Goal: Information Seeking & Learning: Learn about a topic

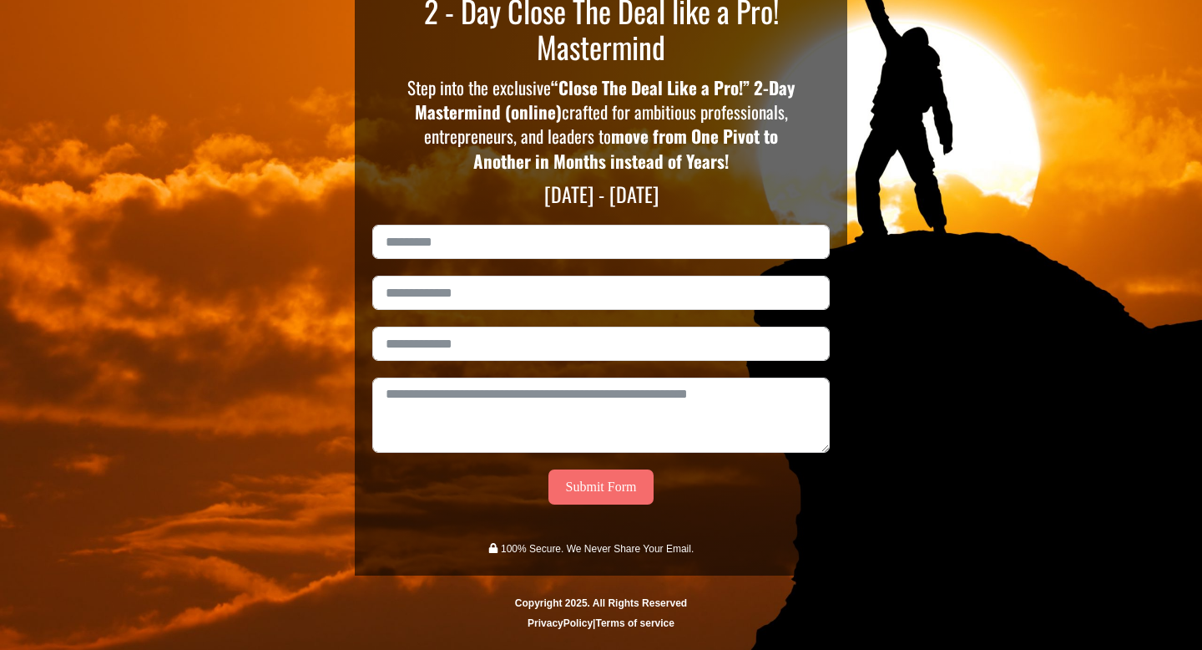
scroll to position [190, 0]
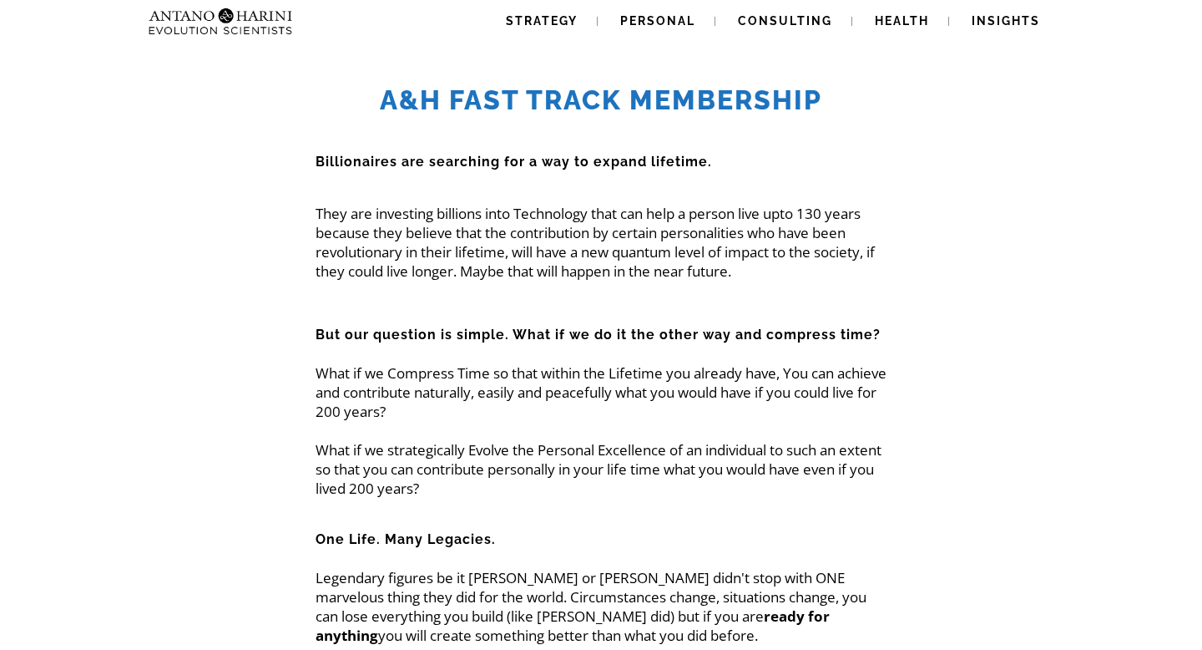
click at [661, 101] on h2 "A&H Fast Track MemBership" at bounding box center [601, 100] width 917 height 32
click at [558, 24] on span "Strategy" at bounding box center [542, 20] width 72 height 13
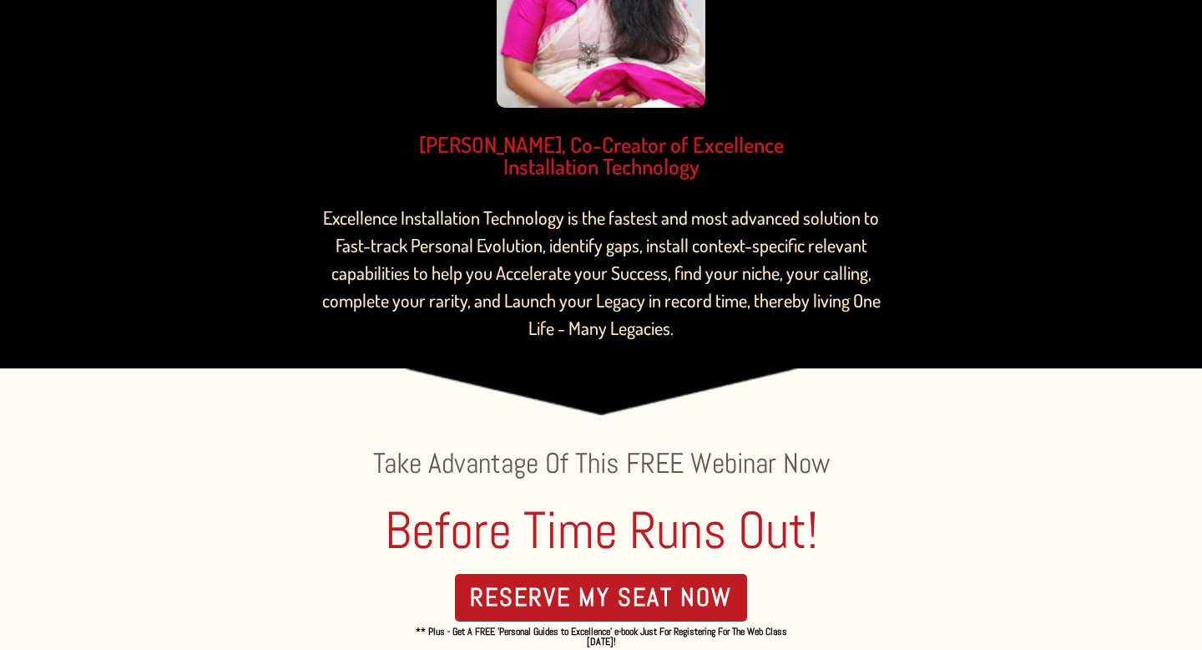
scroll to position [1335, 0]
